Goal: Task Accomplishment & Management: Use online tool/utility

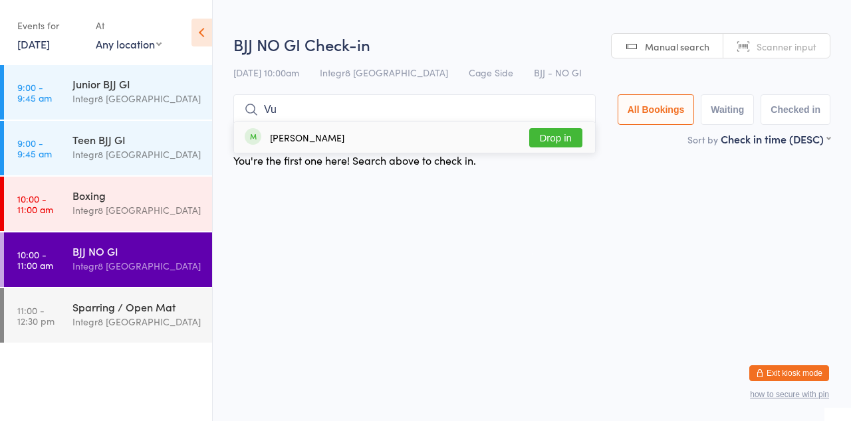
type input "Vu"
click at [572, 144] on button "Drop in" at bounding box center [555, 137] width 53 height 19
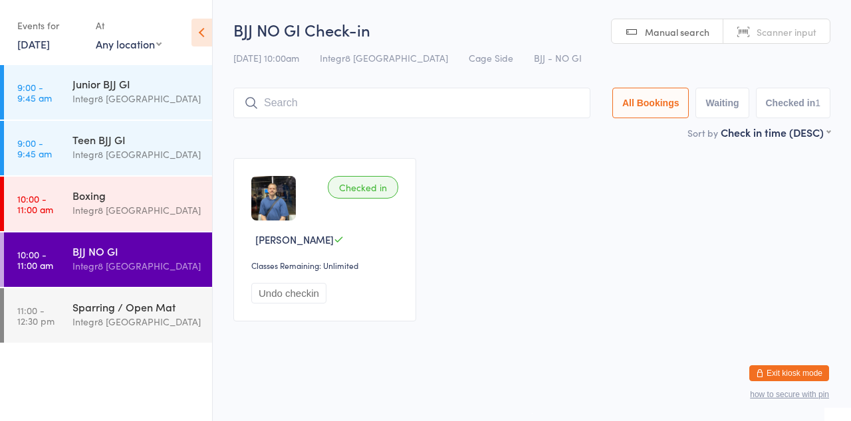
click at [142, 210] on div "Integr8 [GEOGRAPHIC_DATA]" at bounding box center [136, 210] width 128 height 15
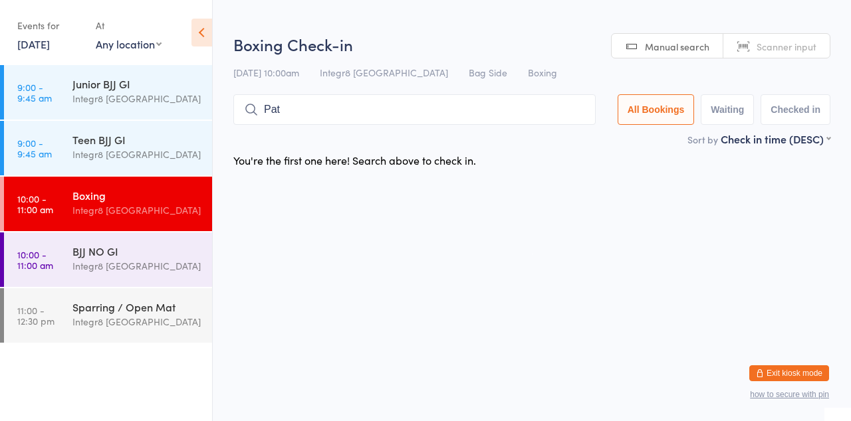
type input "Pat"
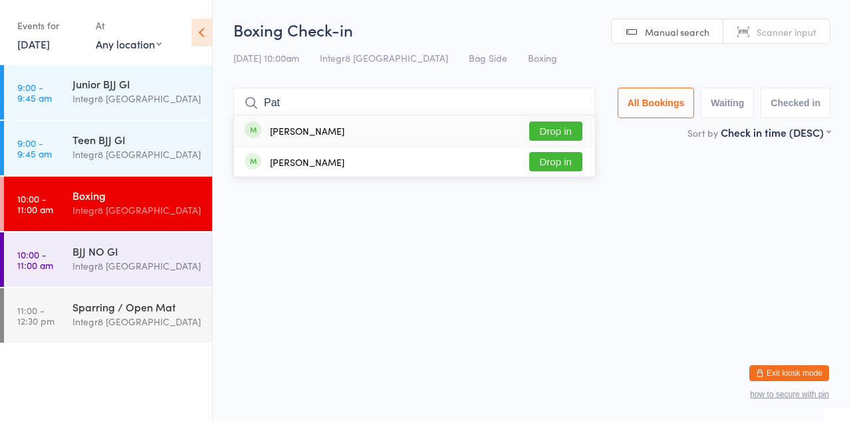
click at [571, 137] on button "Drop in" at bounding box center [555, 131] width 53 height 19
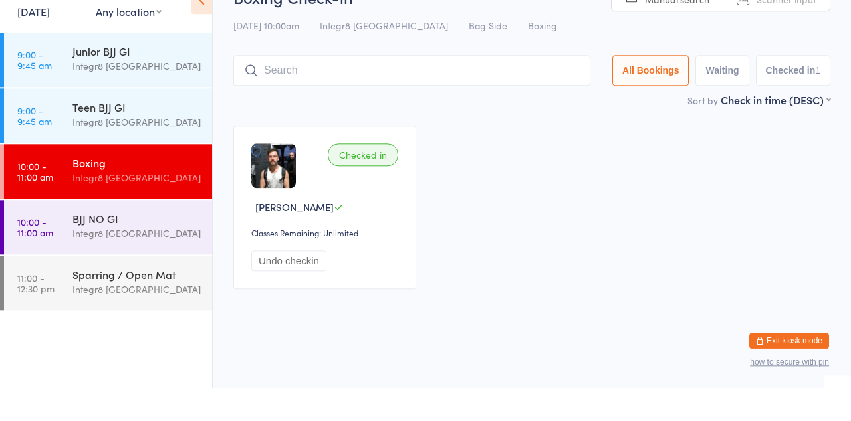
click at [130, 253] on div "BJJ NO GI" at bounding box center [136, 251] width 128 height 15
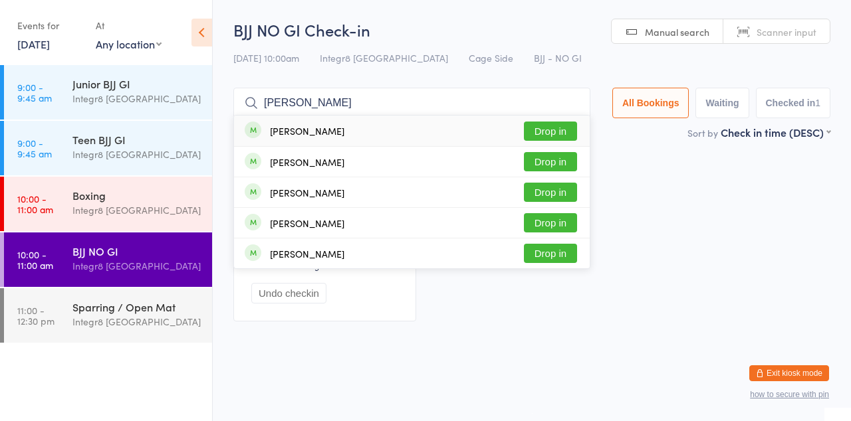
type input "[PERSON_NAME]"
click at [560, 133] on button "Drop in" at bounding box center [550, 131] width 53 height 19
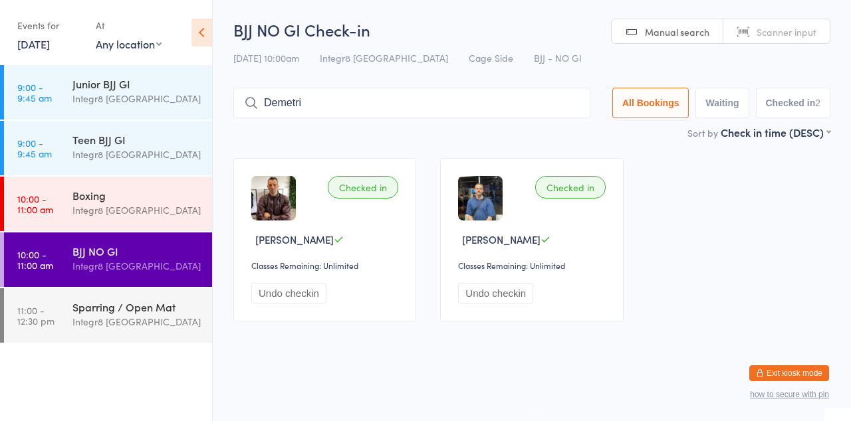
type input "Demetri"
click at [560, 128] on button "Drop in" at bounding box center [550, 131] width 53 height 19
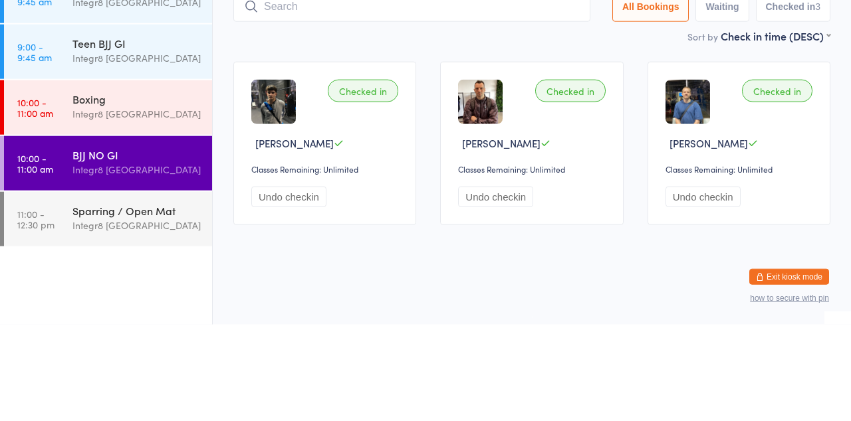
click at [106, 305] on div "Sparring / Open Mat" at bounding box center [136, 307] width 128 height 15
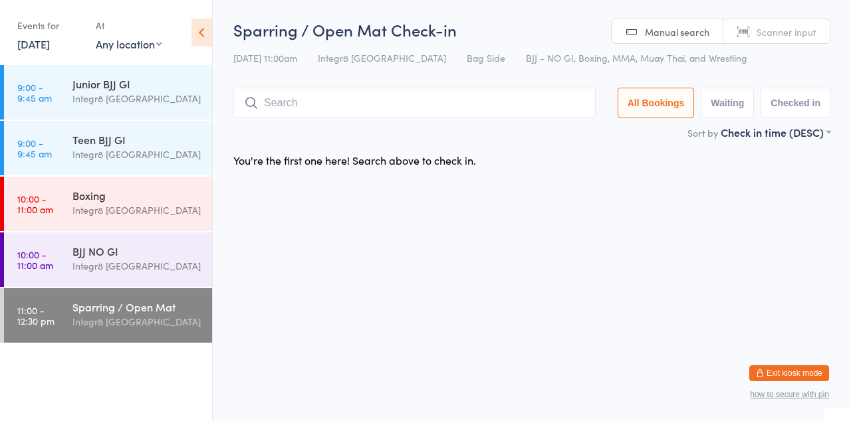
click at [69, 220] on link "10:00 - 11:00 am Boxing Integr8 [GEOGRAPHIC_DATA]" at bounding box center [108, 204] width 208 height 55
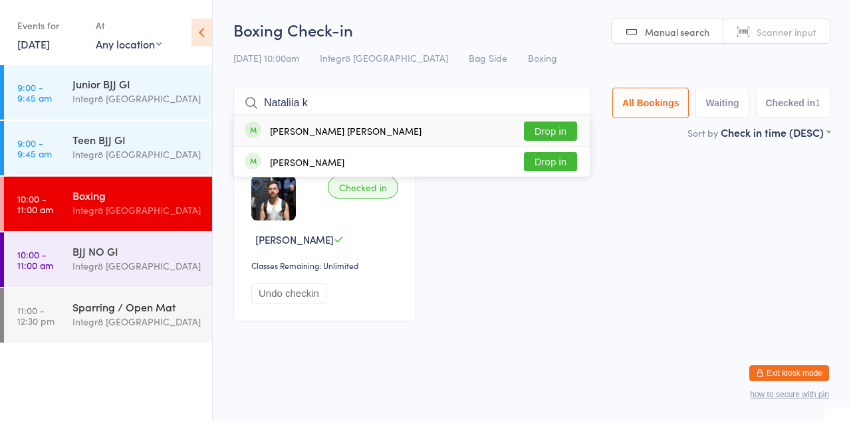
type input "Nataliia k"
click at [365, 128] on div "[PERSON_NAME] [PERSON_NAME]" at bounding box center [346, 131] width 152 height 11
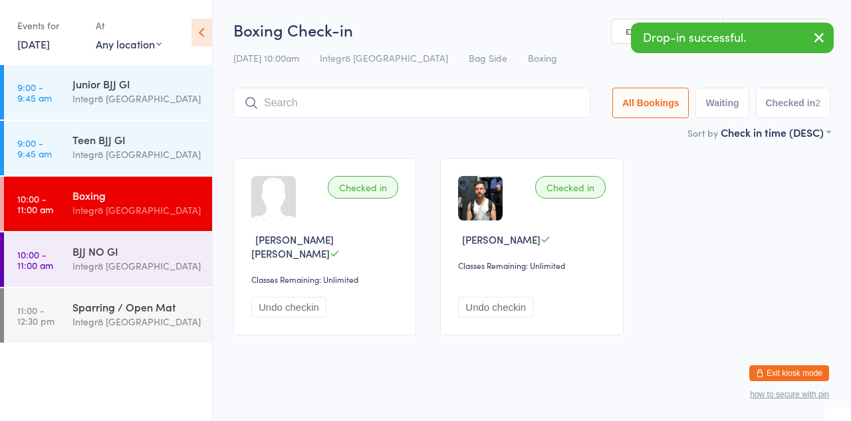
click at [712, 34] on div "Drop-in successful." at bounding box center [732, 38] width 203 height 31
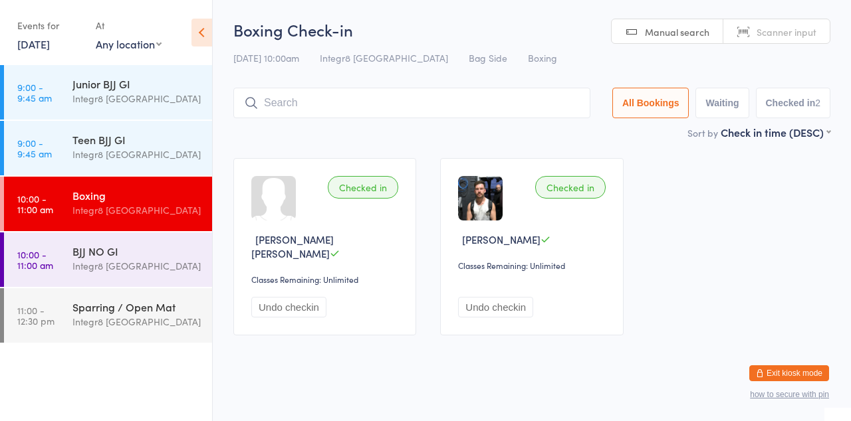
click at [164, 279] on div "BJJ NO GI Integr8 [GEOGRAPHIC_DATA]" at bounding box center [142, 259] width 140 height 53
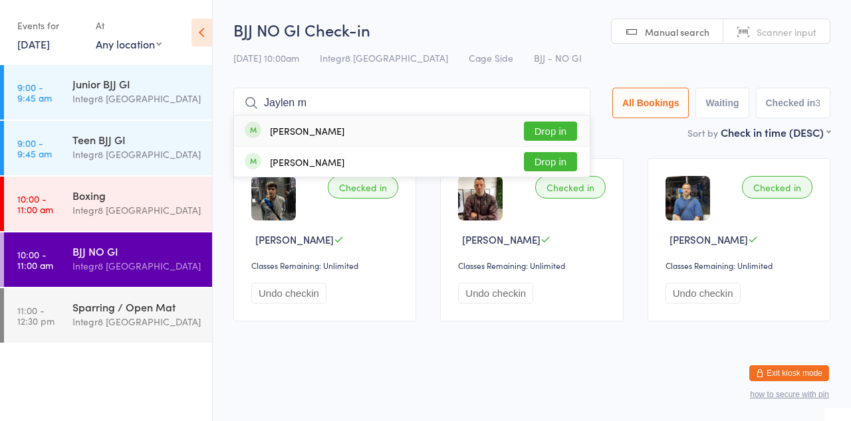
type input "Jaylen m"
click at [570, 134] on button "Drop in" at bounding box center [550, 131] width 53 height 19
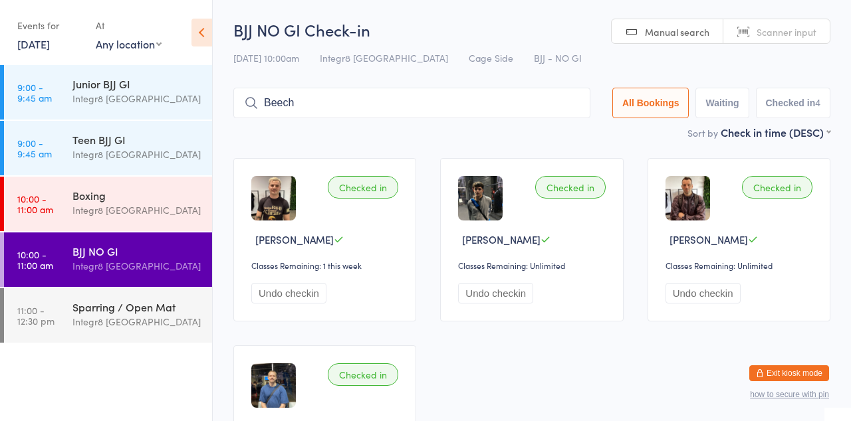
type input "Beech"
click at [560, 134] on button "Drop in" at bounding box center [550, 131] width 53 height 19
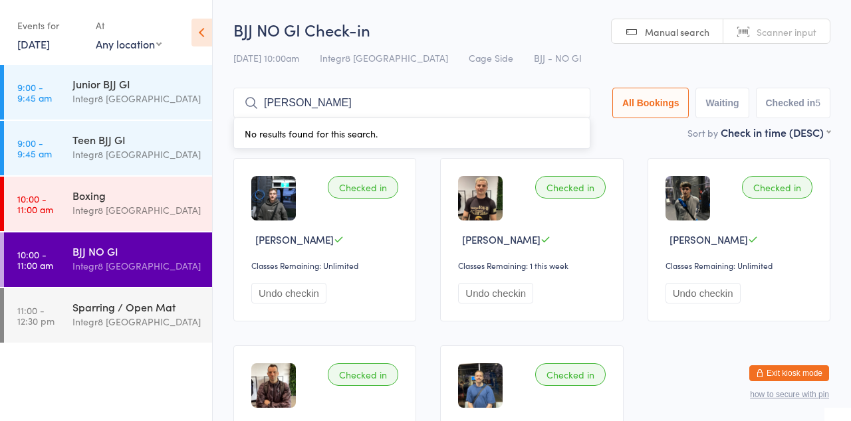
type input "[PERSON_NAME]"
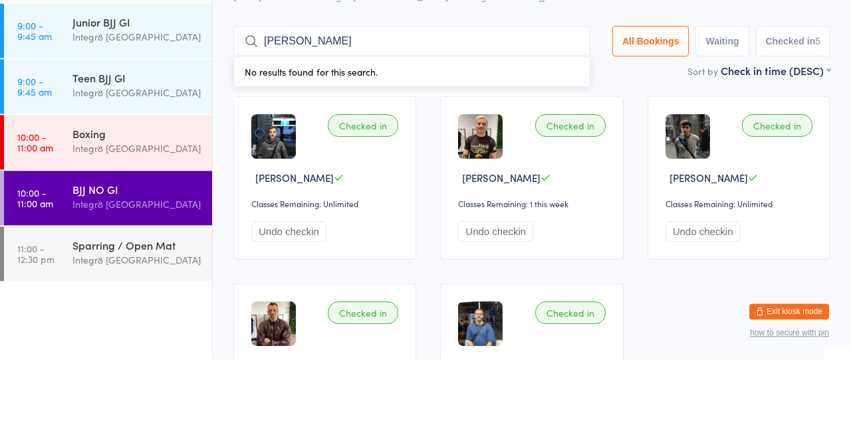
click at [88, 205] on div "Integr8 [GEOGRAPHIC_DATA]" at bounding box center [136, 210] width 128 height 15
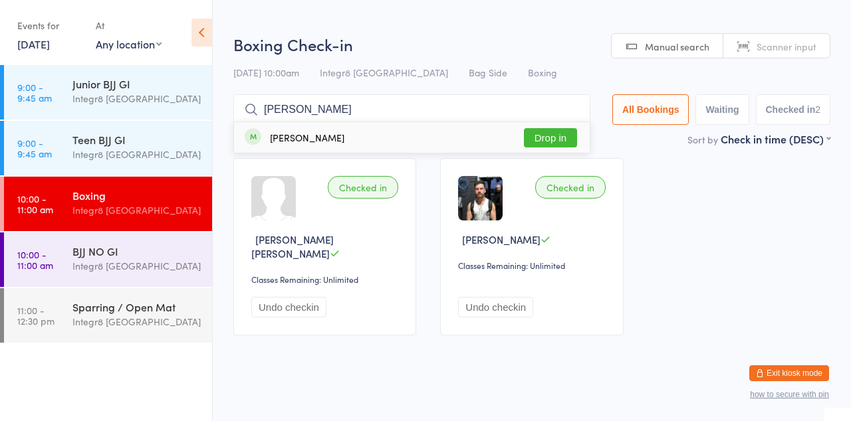
type input "Mikey"
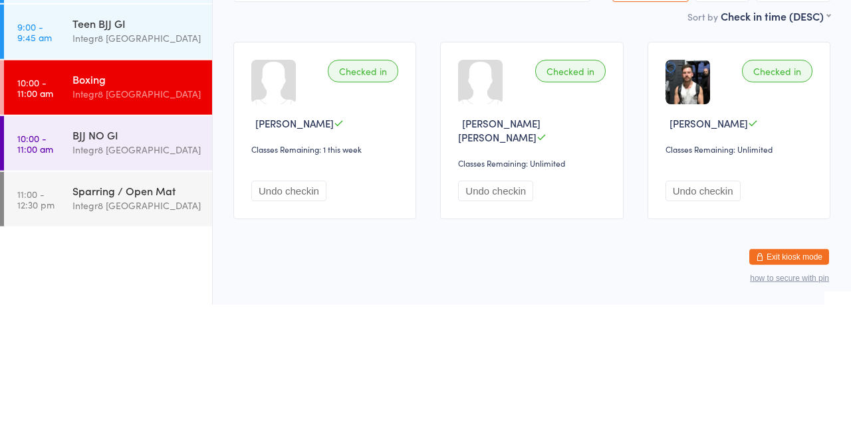
click at [124, 279] on div "BJJ NO GI Integr8 [GEOGRAPHIC_DATA]" at bounding box center [142, 259] width 140 height 53
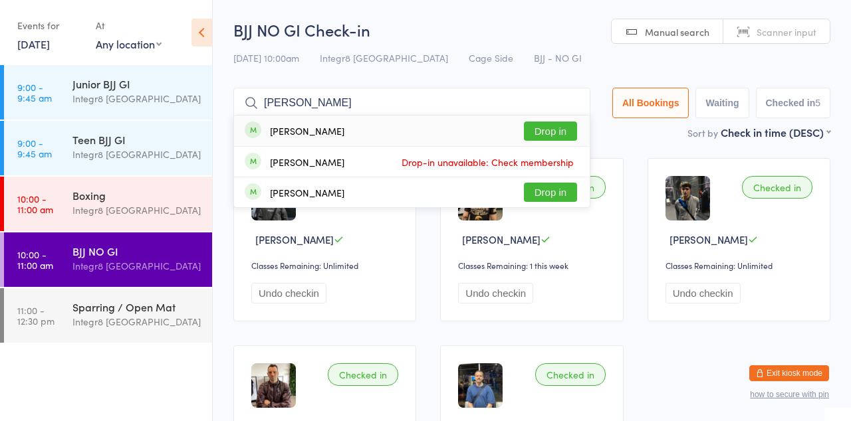
type input "[PERSON_NAME]"
click at [566, 134] on button "Drop in" at bounding box center [550, 131] width 53 height 19
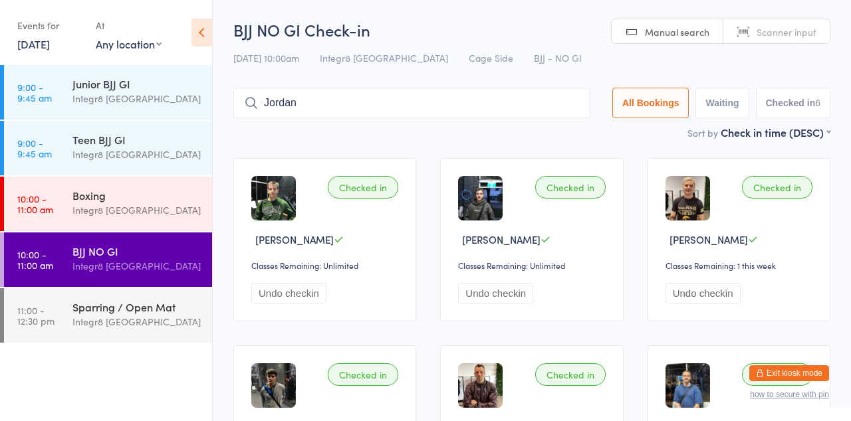
type input "Jordan"
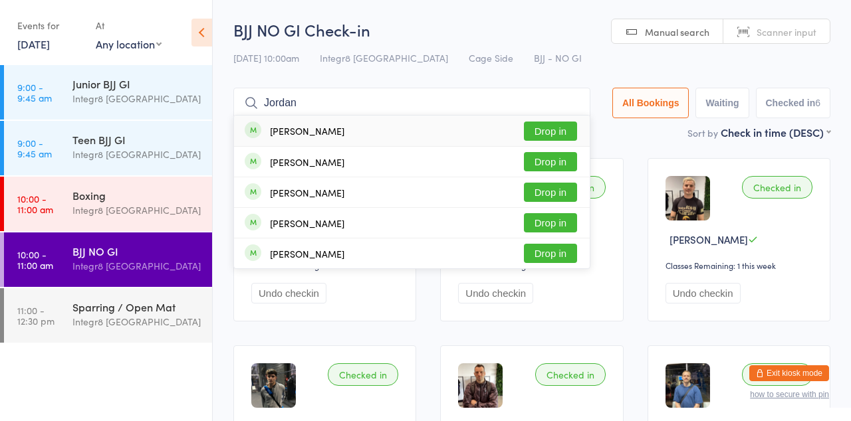
click at [544, 193] on button "Drop in" at bounding box center [550, 192] width 53 height 19
